Goal: Information Seeking & Learning: Understand process/instructions

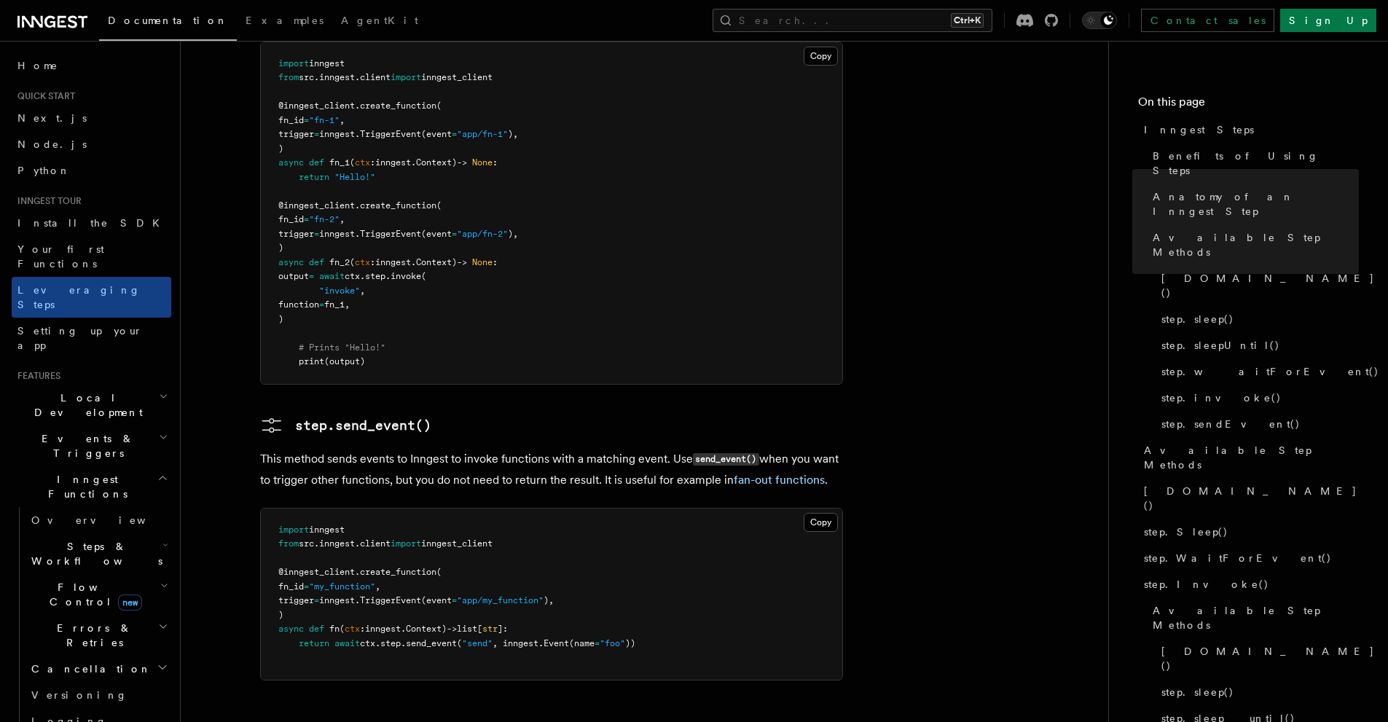
scroll to position [2961, 0]
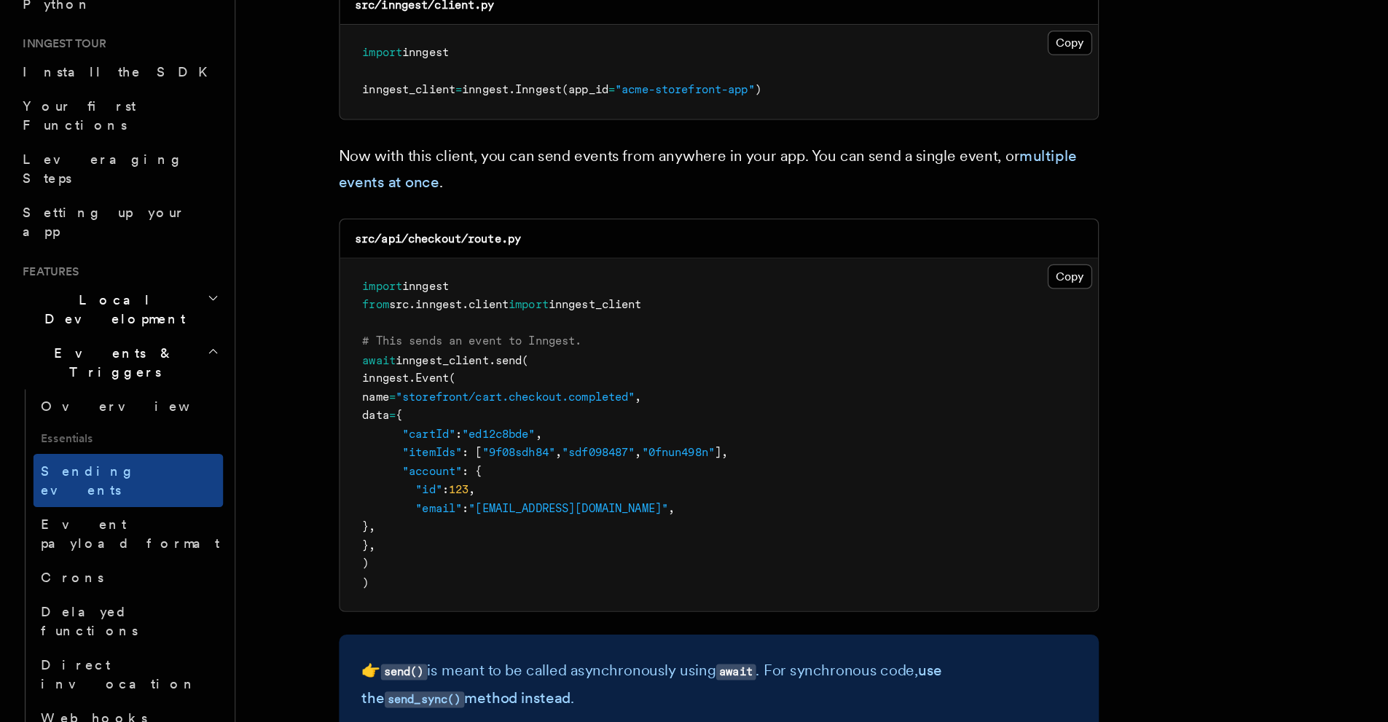
scroll to position [145, 0]
click at [274, 470] on pre "import inngest from src . inngest . client import inngest_client # This sends a…" at bounding box center [551, 501] width 581 height 271
click at [299, 610] on pre "import inngest from src . inngest . client import inngest_client # This sends a…" at bounding box center [551, 501] width 581 height 271
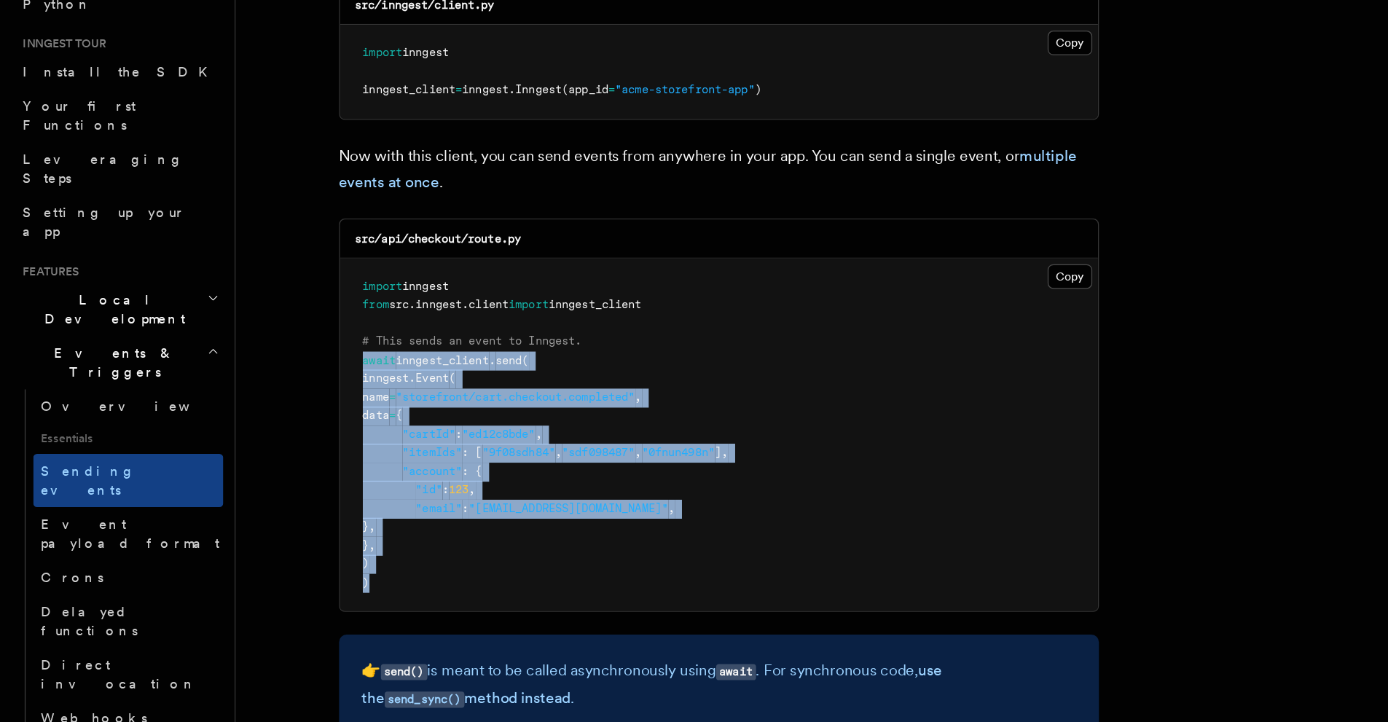
drag, startPoint x: 309, startPoint y: 613, endPoint x: 272, endPoint y: 450, distance: 167.2
click at [272, 450] on pre "import inngest from src . inngest . client import inngest_client # This sends a…" at bounding box center [551, 501] width 581 height 271
copy code "await inngest_client . send ( inngest. Event ( name = "storefront/cart.checkout…"
click at [624, 450] on pre "import inngest from src . inngest . client import inngest_client # This sends a…" at bounding box center [551, 501] width 581 height 271
